Goal: Information Seeking & Learning: Find contact information

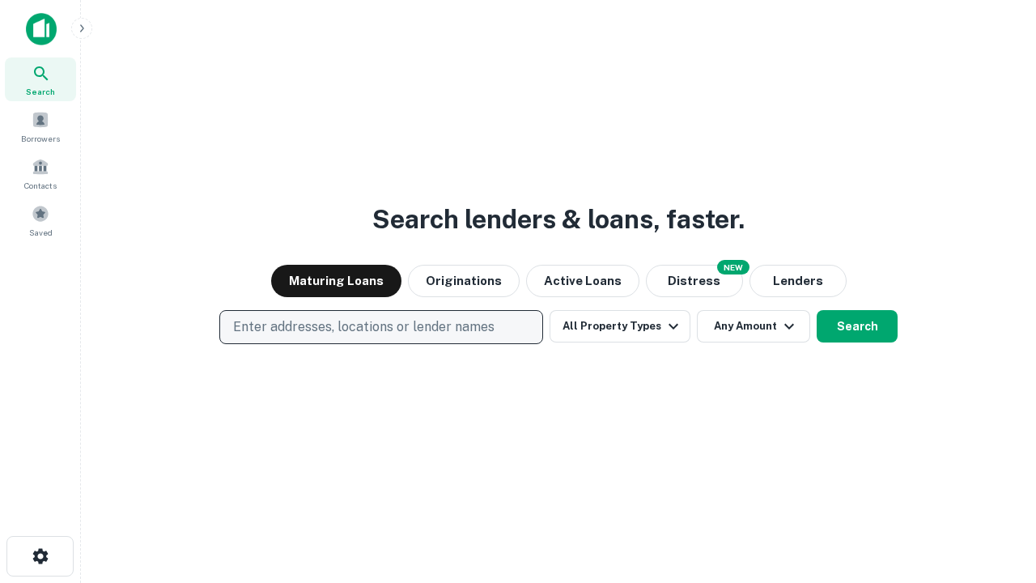
click at [380, 327] on p "Enter addresses, locations or lender names" at bounding box center [363, 326] width 261 height 19
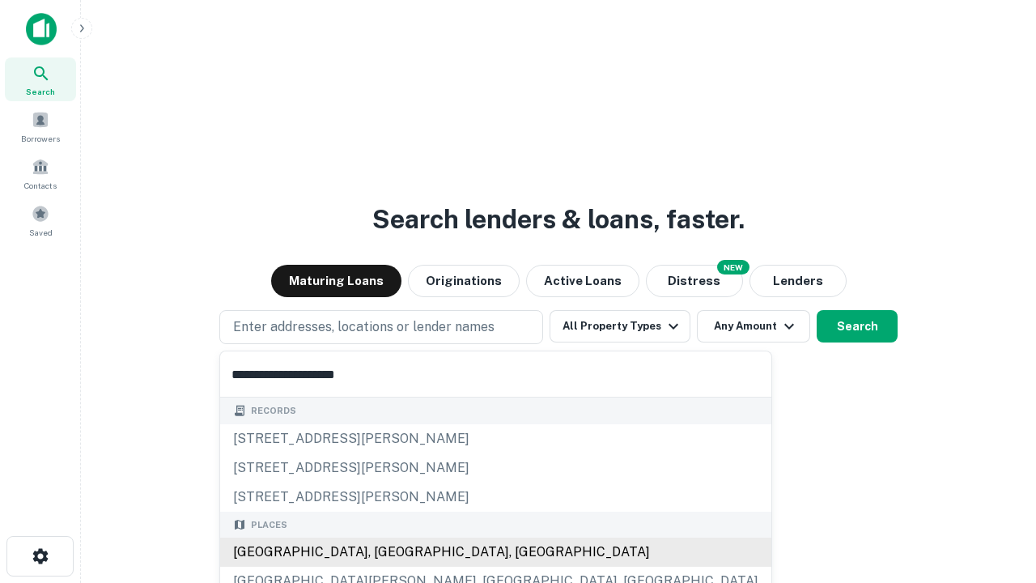
click at [387, 552] on div "[GEOGRAPHIC_DATA], [GEOGRAPHIC_DATA], [GEOGRAPHIC_DATA]" at bounding box center [495, 552] width 551 height 29
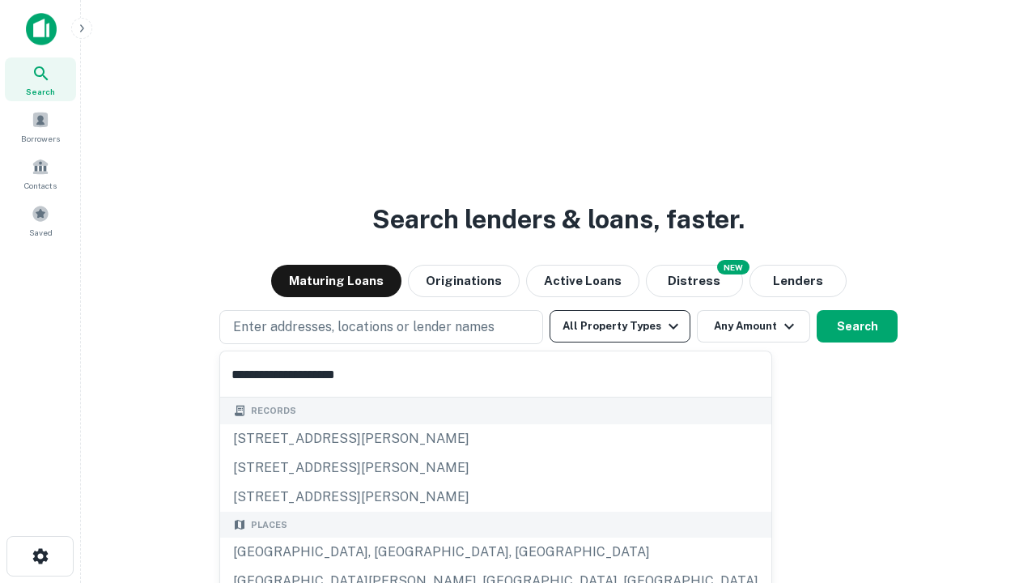
click at [620, 326] on button "All Property Types" at bounding box center [620, 326] width 141 height 32
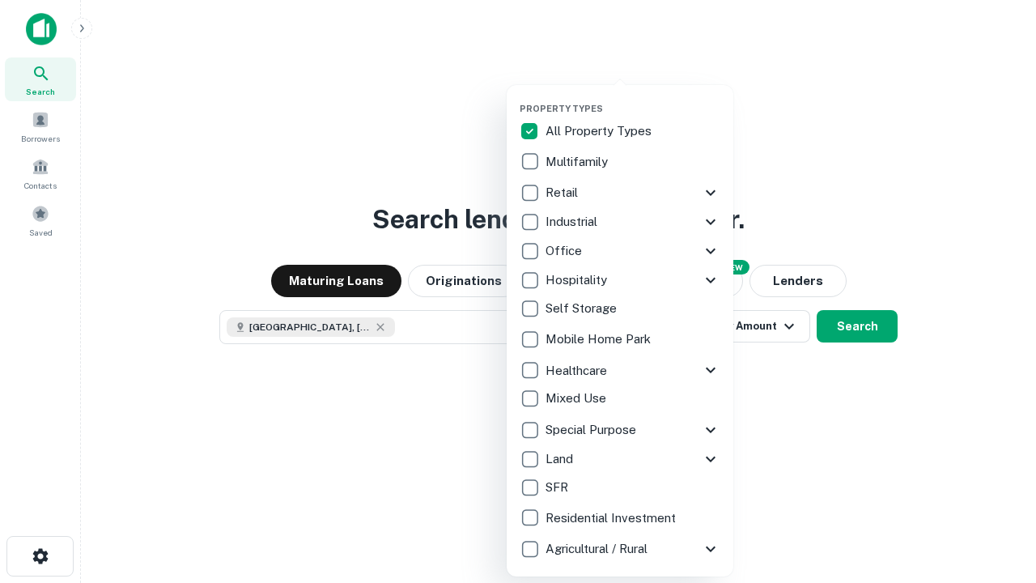
click at [633, 98] on button "button" at bounding box center [633, 98] width 227 height 1
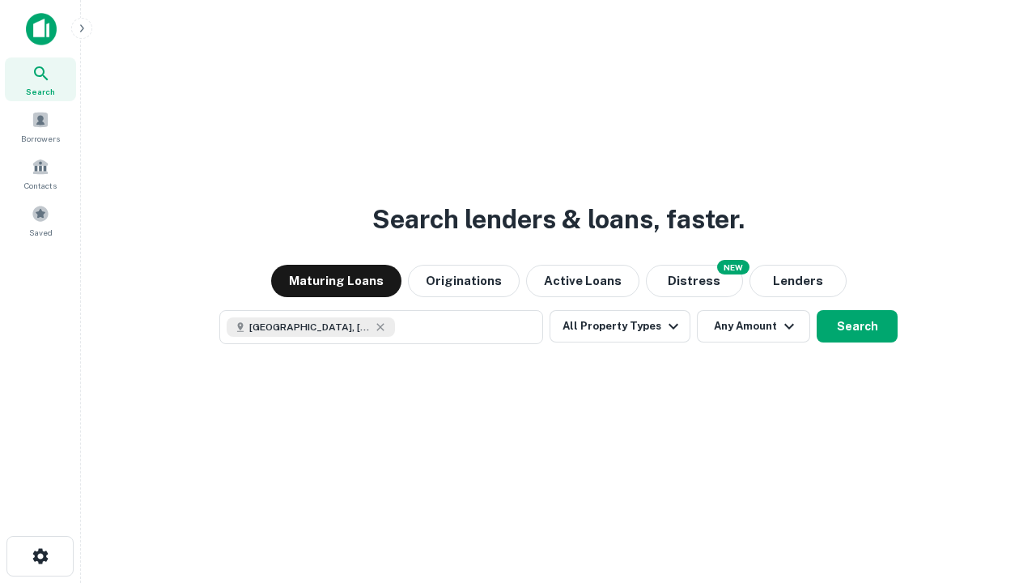
scroll to position [26, 0]
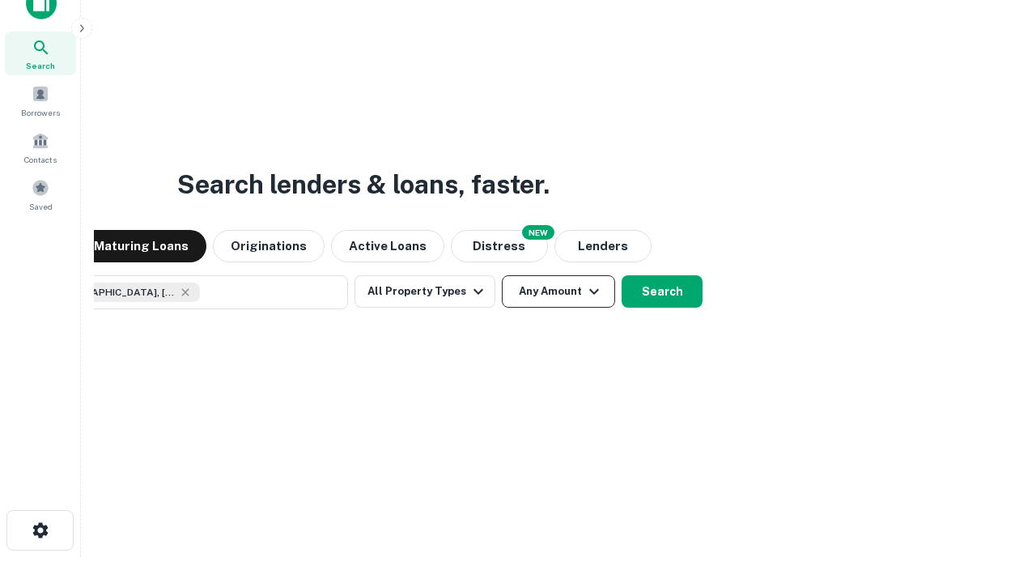
click at [502, 275] on button "Any Amount" at bounding box center [558, 291] width 113 height 32
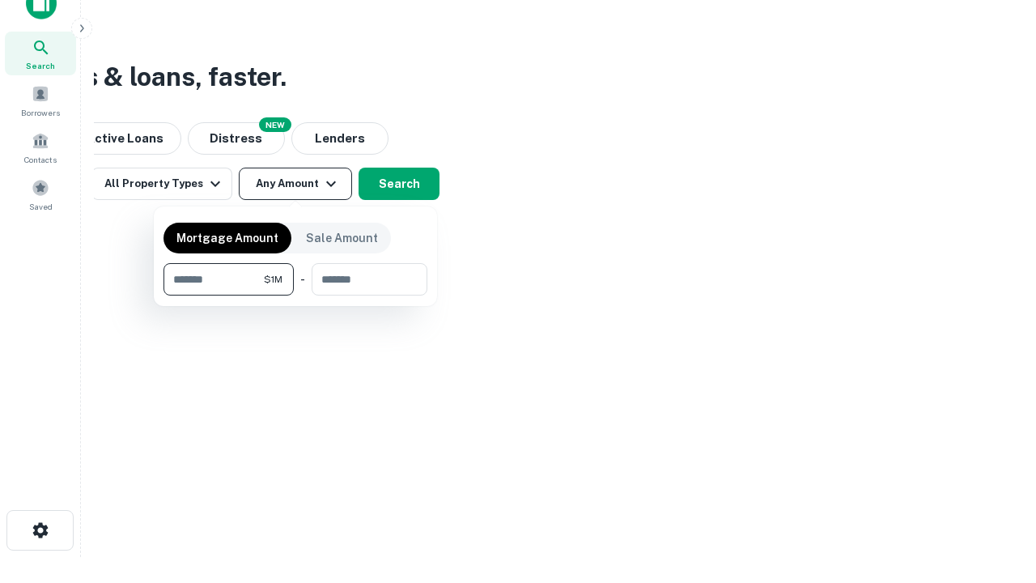
type input "*******"
click at [295, 295] on button "button" at bounding box center [296, 295] width 264 height 1
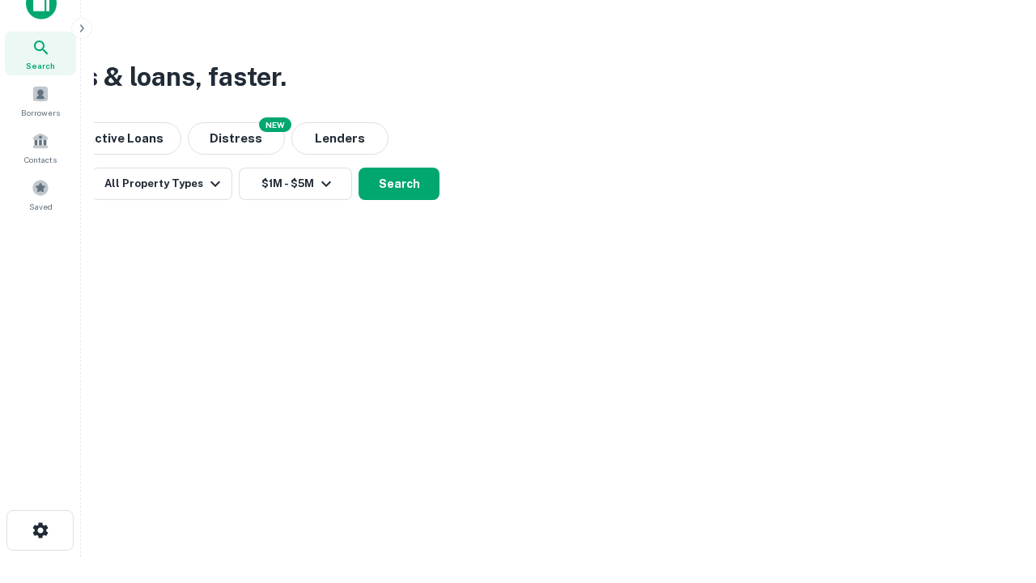
scroll to position [9, 299]
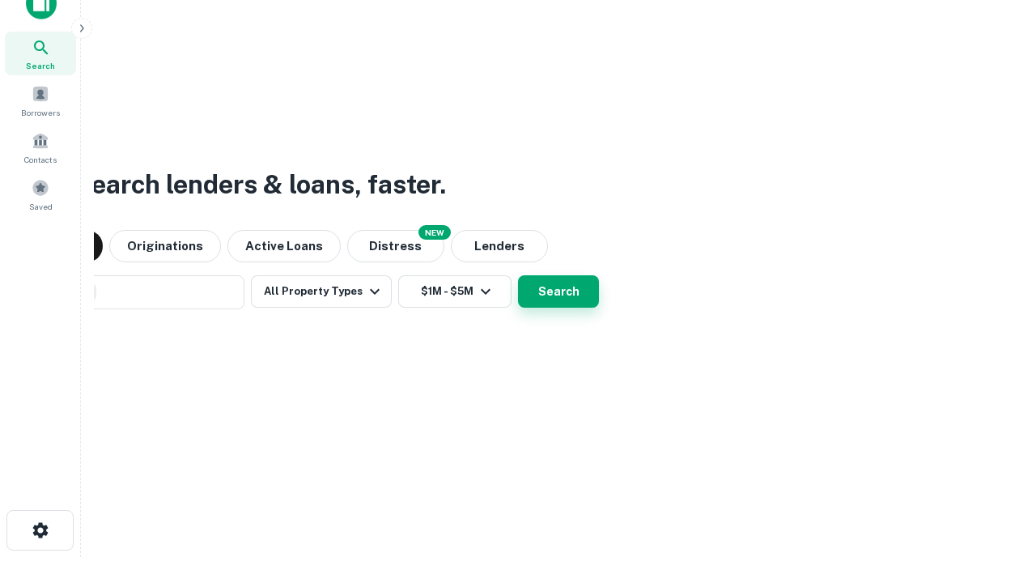
click at [518, 275] on button "Search" at bounding box center [558, 291] width 81 height 32
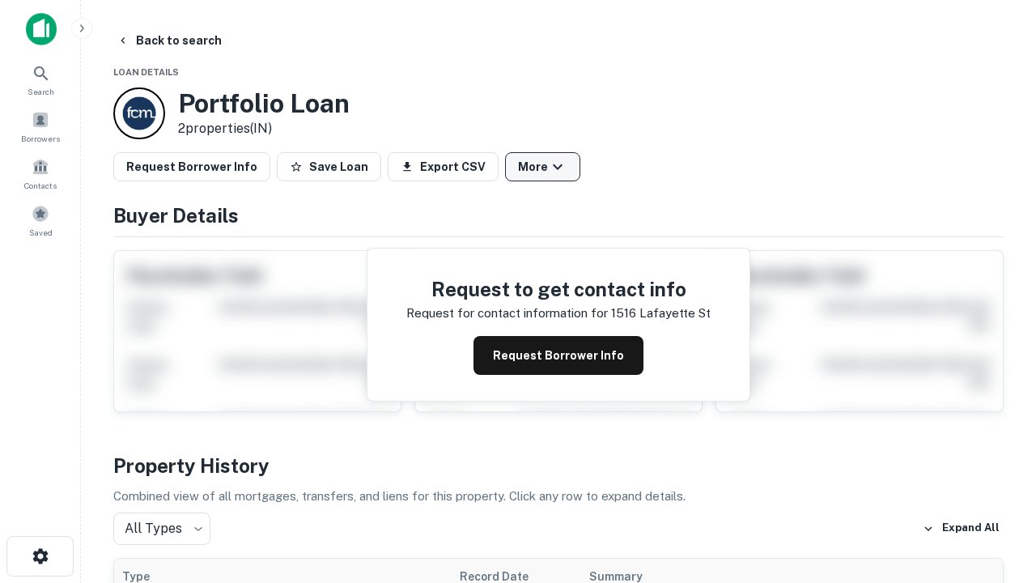
click at [542, 167] on button "More" at bounding box center [542, 166] width 75 height 29
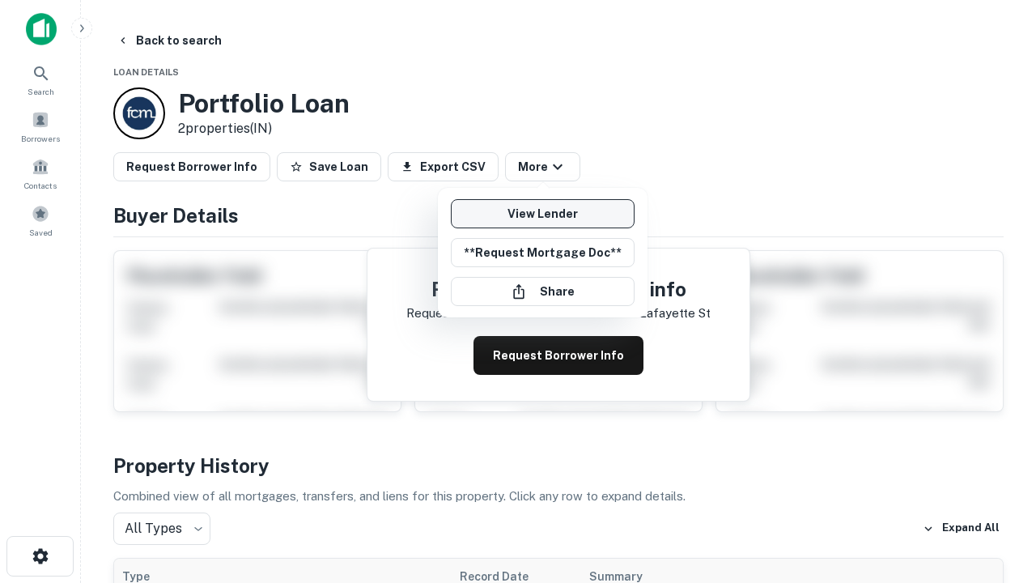
click at [542, 214] on link "View Lender" at bounding box center [543, 213] width 184 height 29
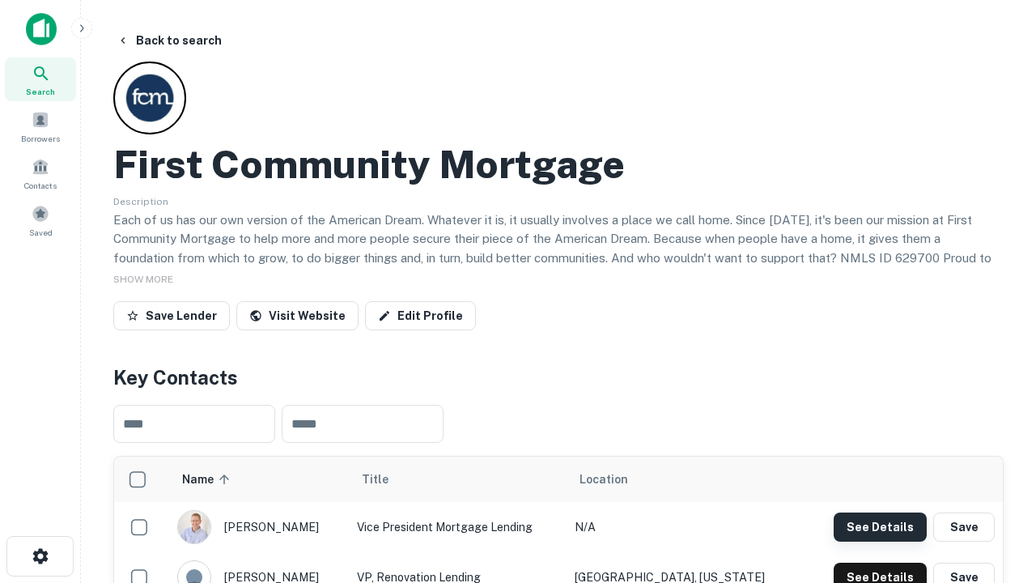
click at [880, 526] on button "See Details" at bounding box center [880, 526] width 93 height 29
click at [40, 556] on icon "button" at bounding box center [40, 555] width 19 height 19
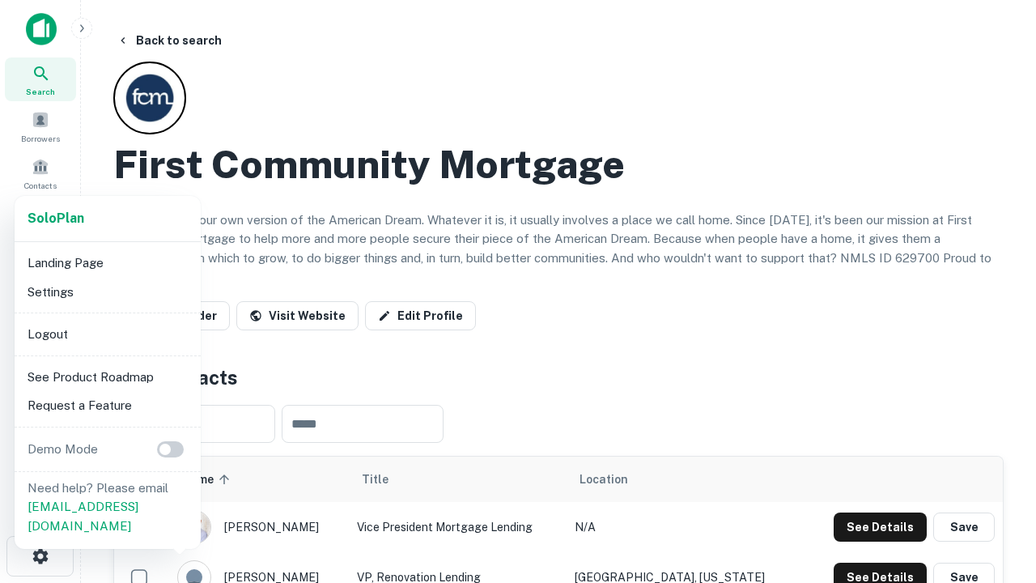
click at [107, 334] on li "Logout" at bounding box center [107, 334] width 173 height 29
